Goal: Task Accomplishment & Management: Manage account settings

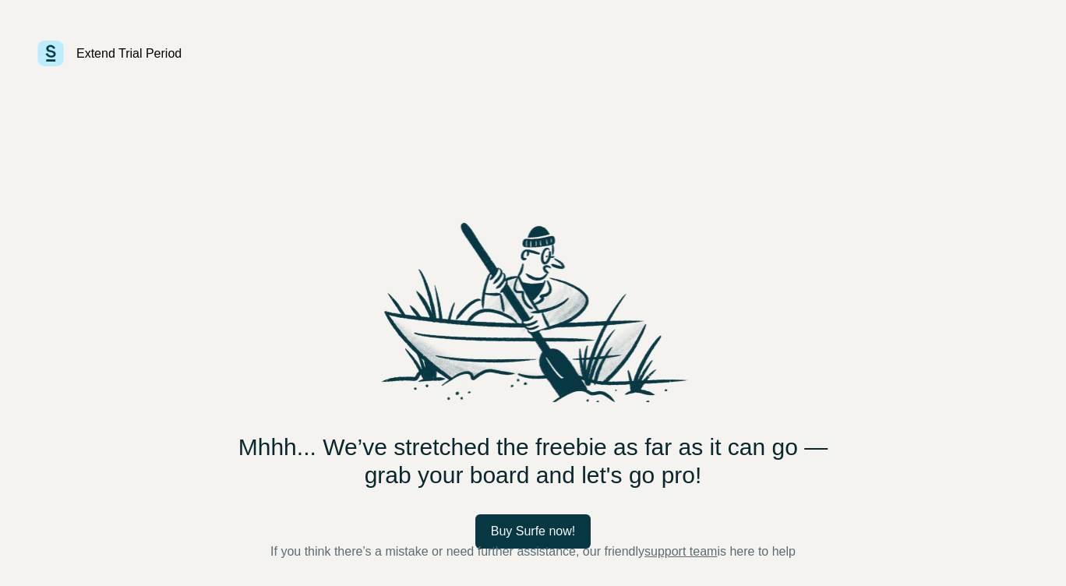
scroll to position [3, 0]
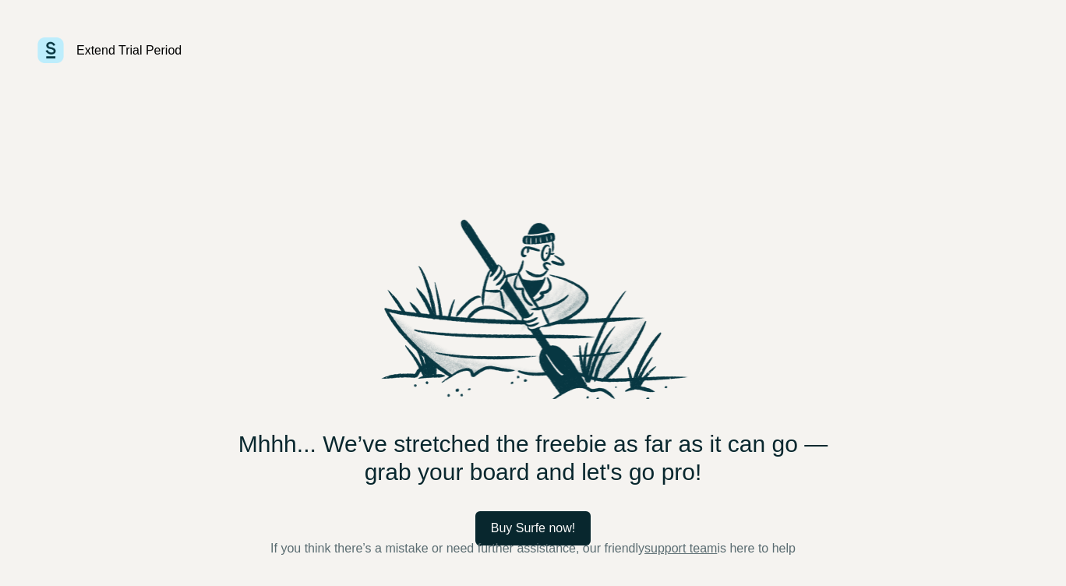
click at [553, 532] on span "Buy Surfe now!" at bounding box center [533, 528] width 85 height 19
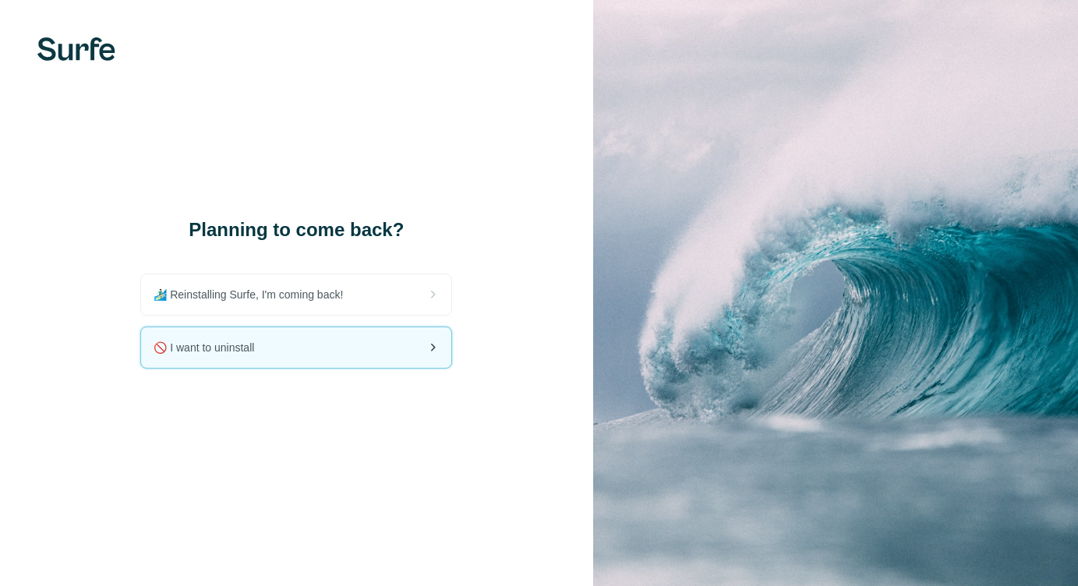
click at [266, 355] on div "🚫 I want to uninstall" at bounding box center [296, 347] width 310 height 41
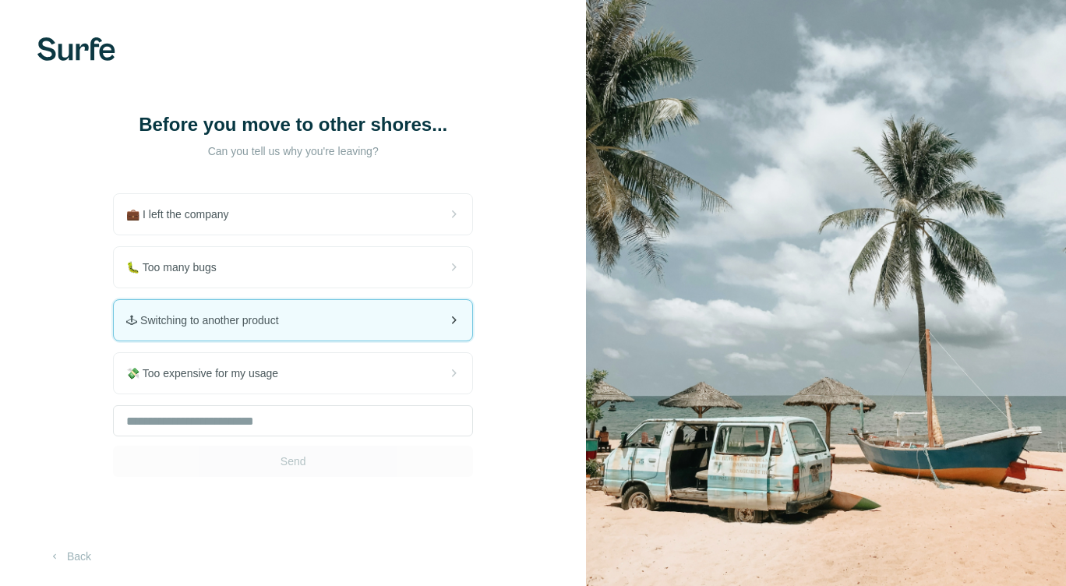
click at [316, 337] on div "🕹 Switching to another product" at bounding box center [293, 320] width 359 height 41
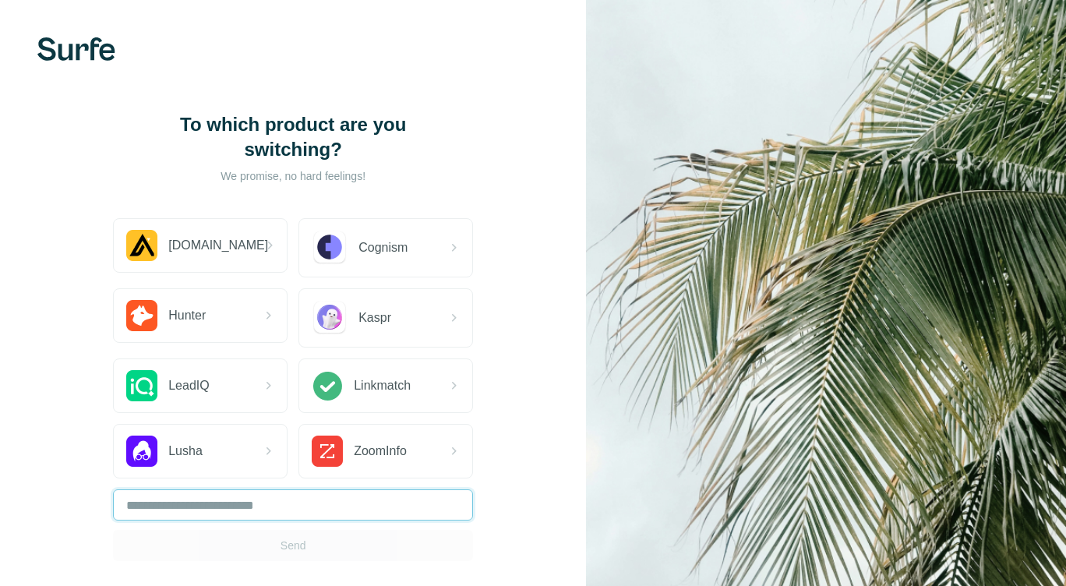
click at [321, 509] on input "text" at bounding box center [293, 505] width 360 height 31
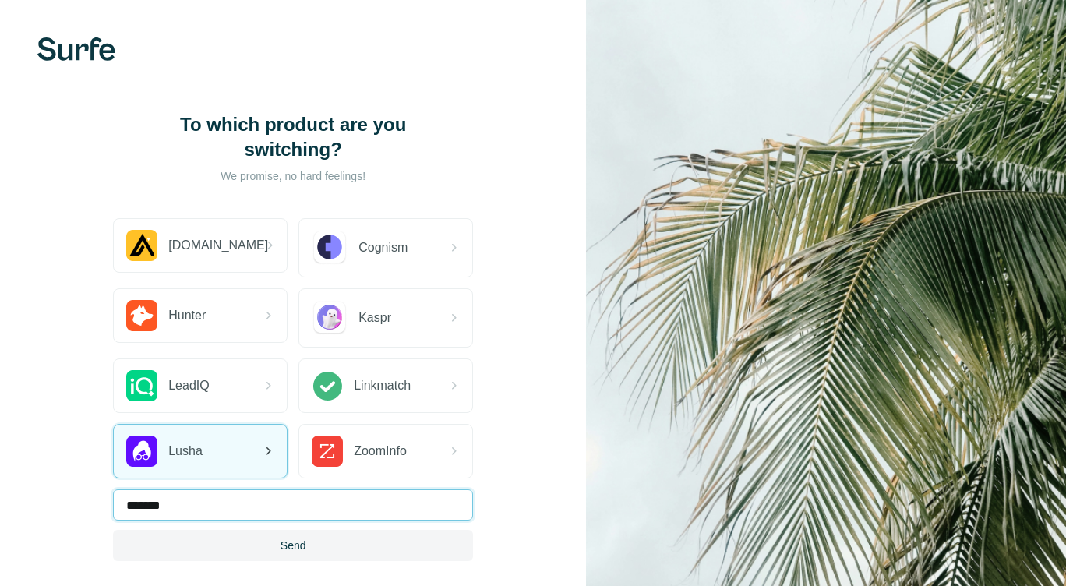
type input "*******"
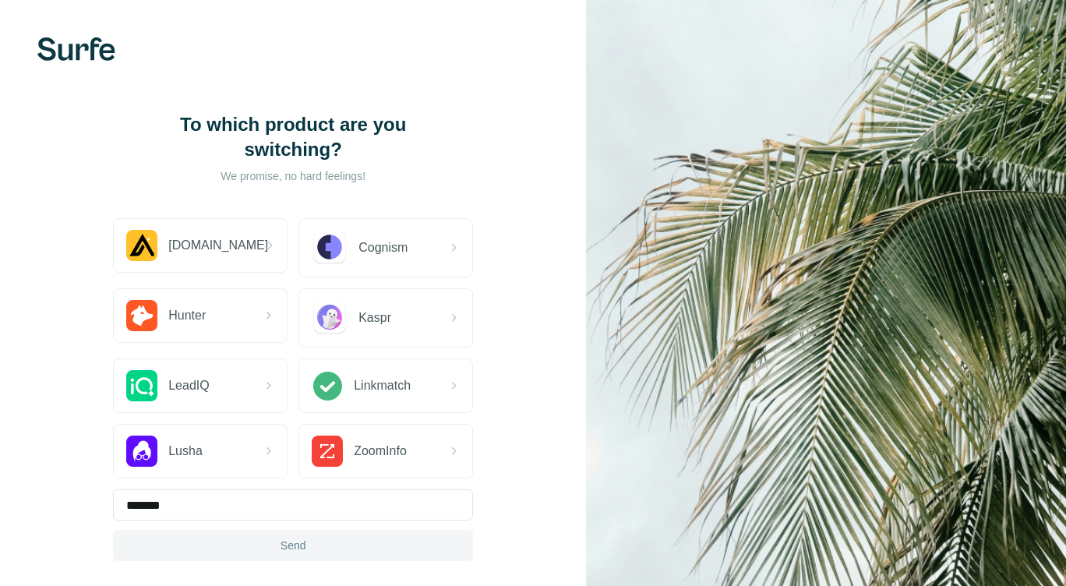
click at [345, 545] on button "Send" at bounding box center [293, 545] width 360 height 31
